Goal: Information Seeking & Learning: Learn about a topic

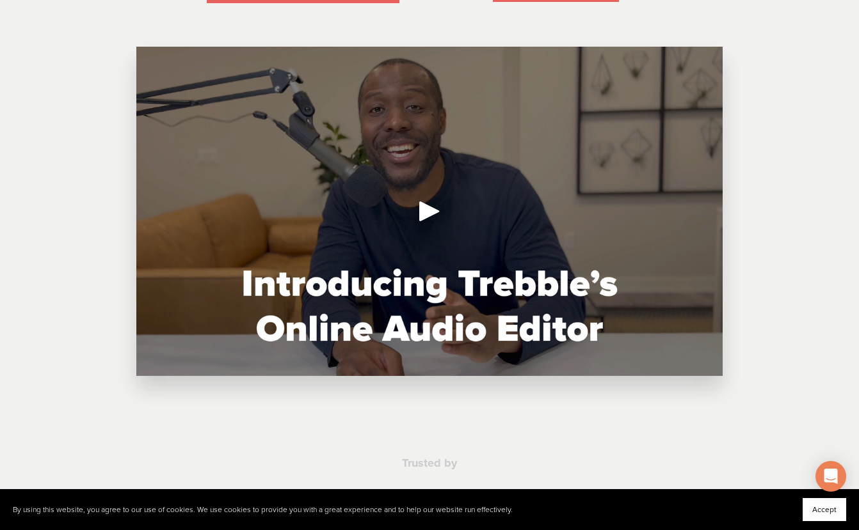
scroll to position [333, 0]
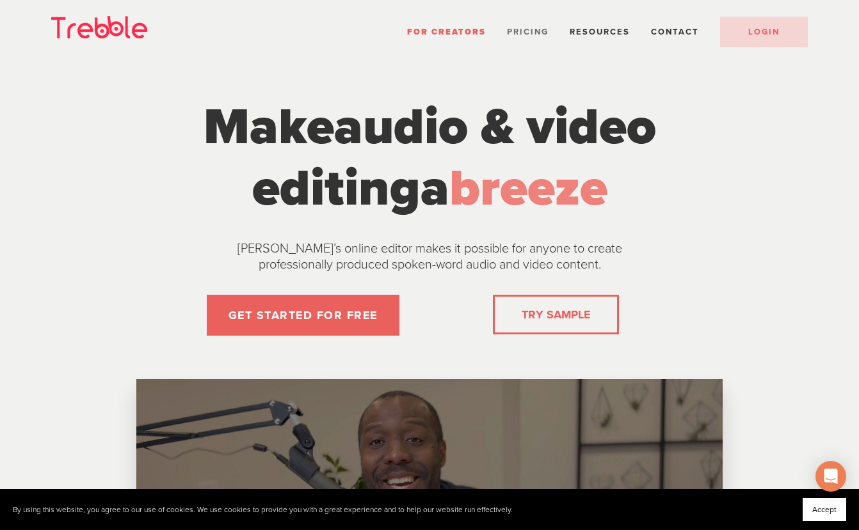
click at [535, 32] on span "Pricing" at bounding box center [528, 32] width 42 height 10
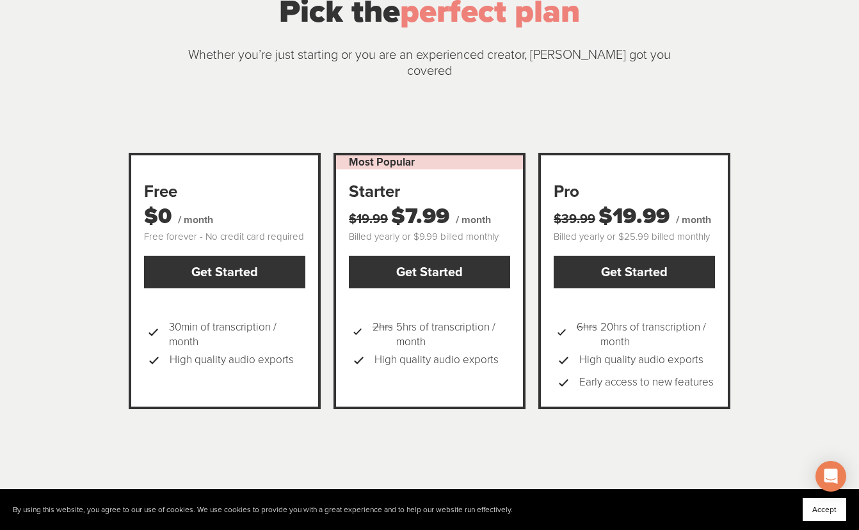
scroll to position [100, 0]
